Goal: Information Seeking & Learning: Learn about a topic

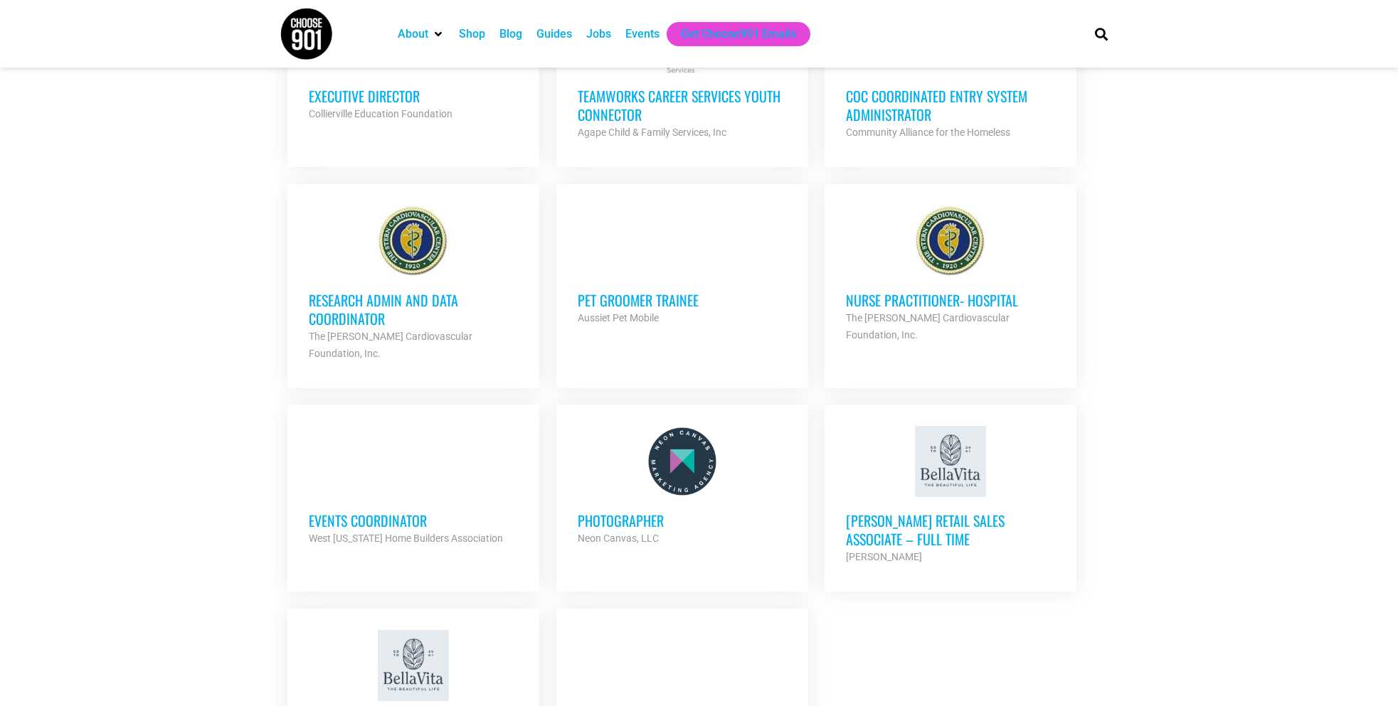
scroll to position [1424, 0]
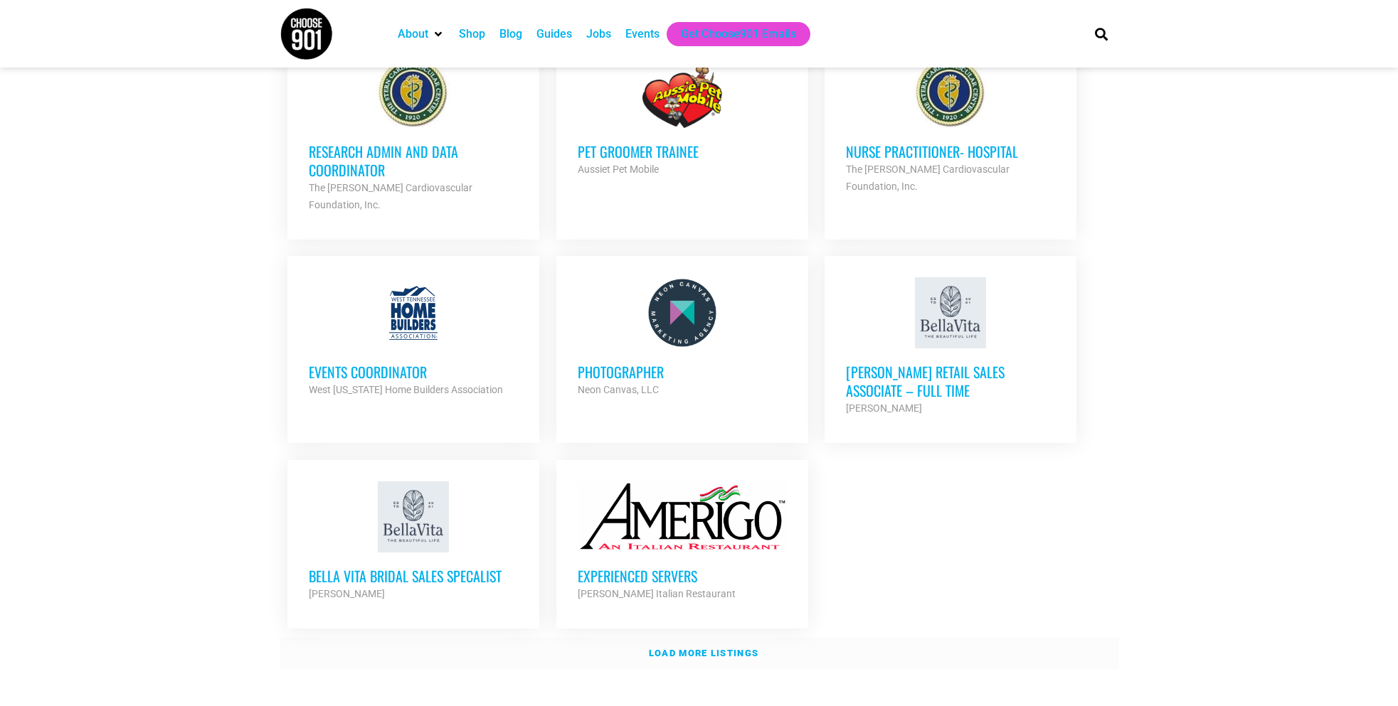
click at [669, 637] on link "Load more listings" at bounding box center [699, 653] width 839 height 33
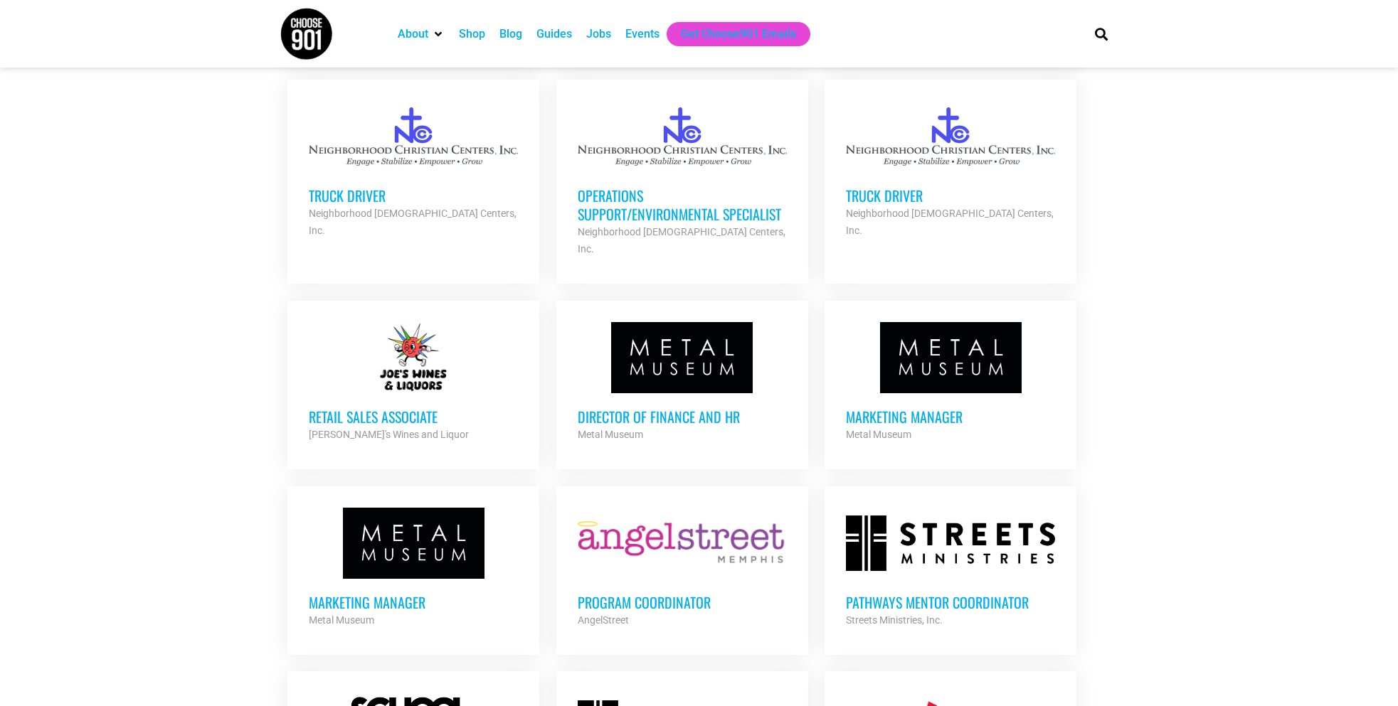
scroll to position [2580, 0]
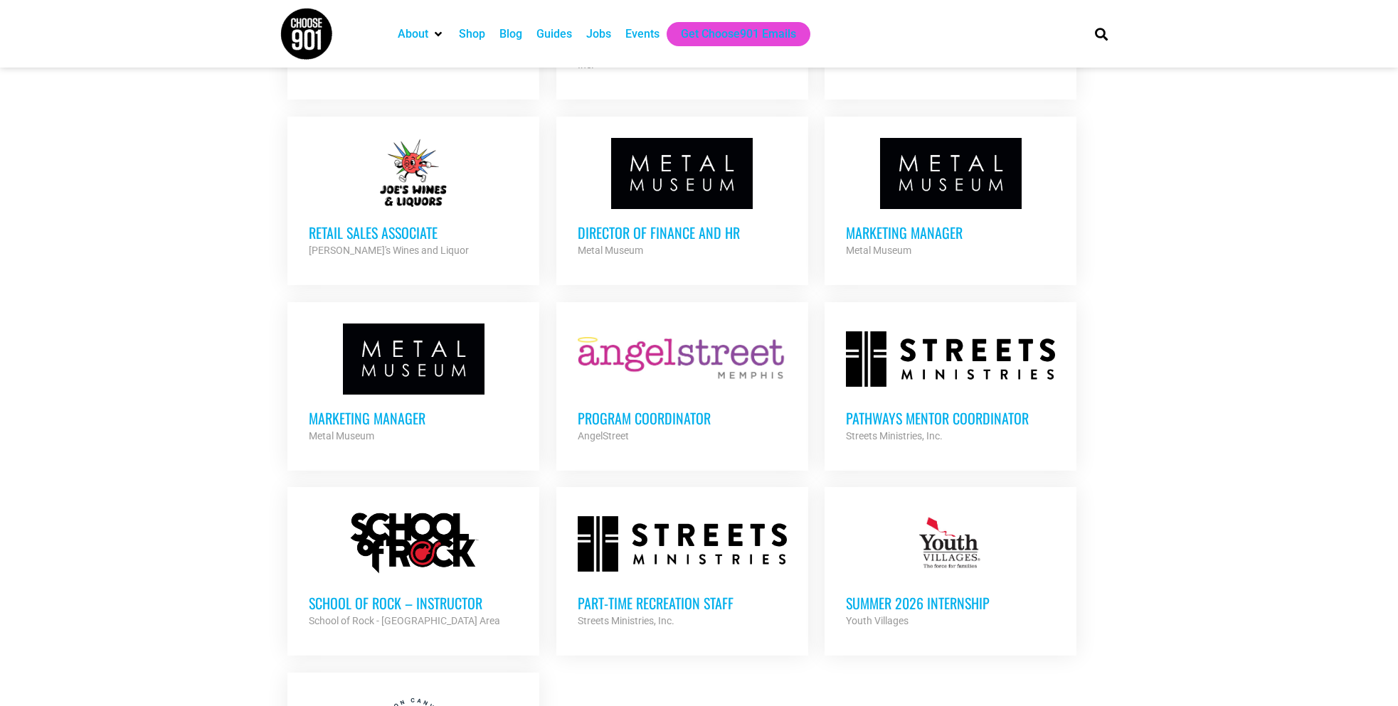
click at [398, 139] on div at bounding box center [413, 173] width 209 height 71
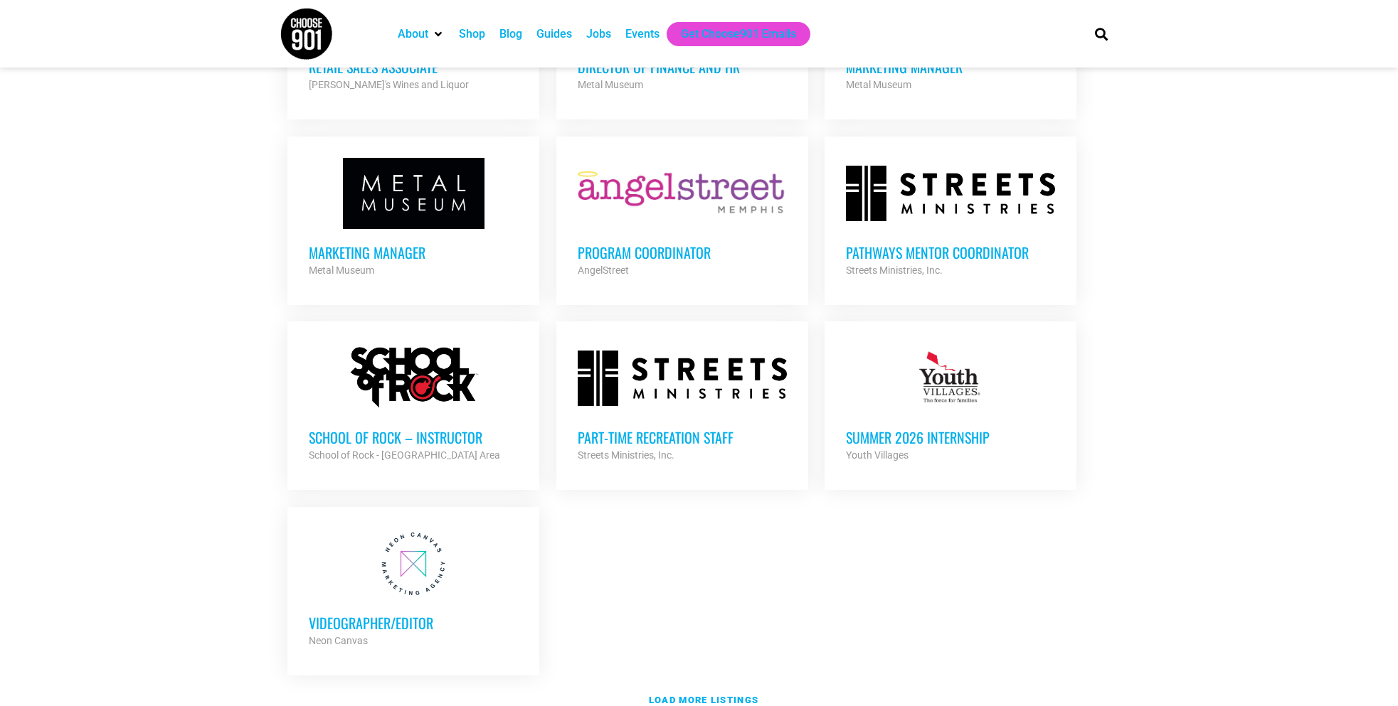
scroll to position [2773, 0]
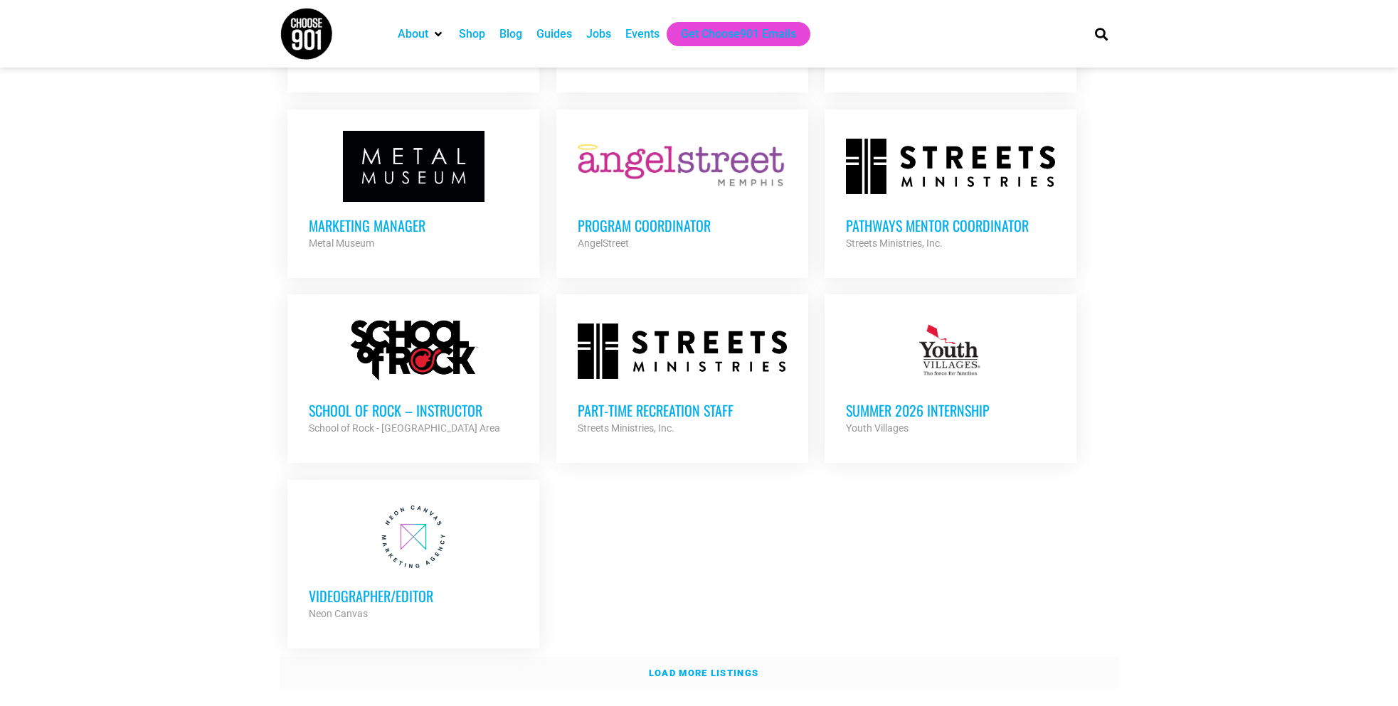
click at [700, 657] on link "Load more listings" at bounding box center [699, 673] width 839 height 33
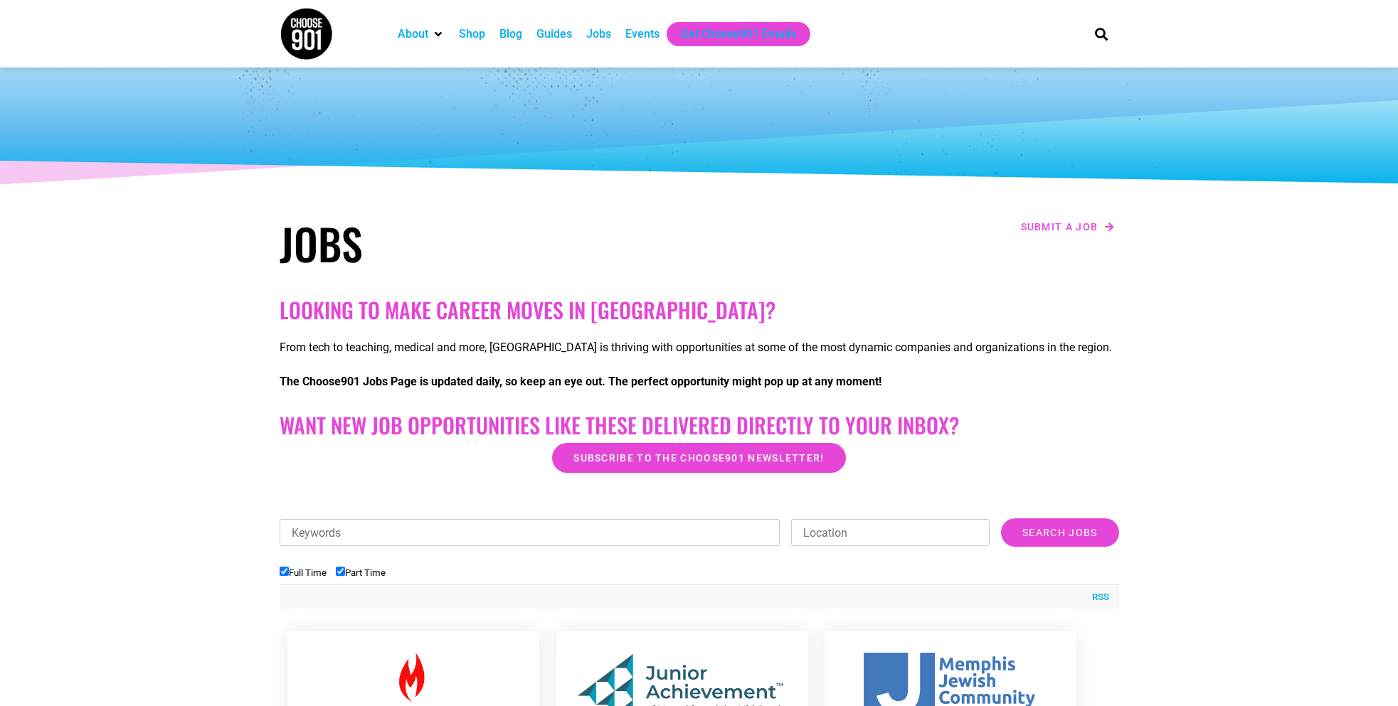
scroll to position [0, 0]
